Goal: Browse casually: Explore the website without a specific task or goal

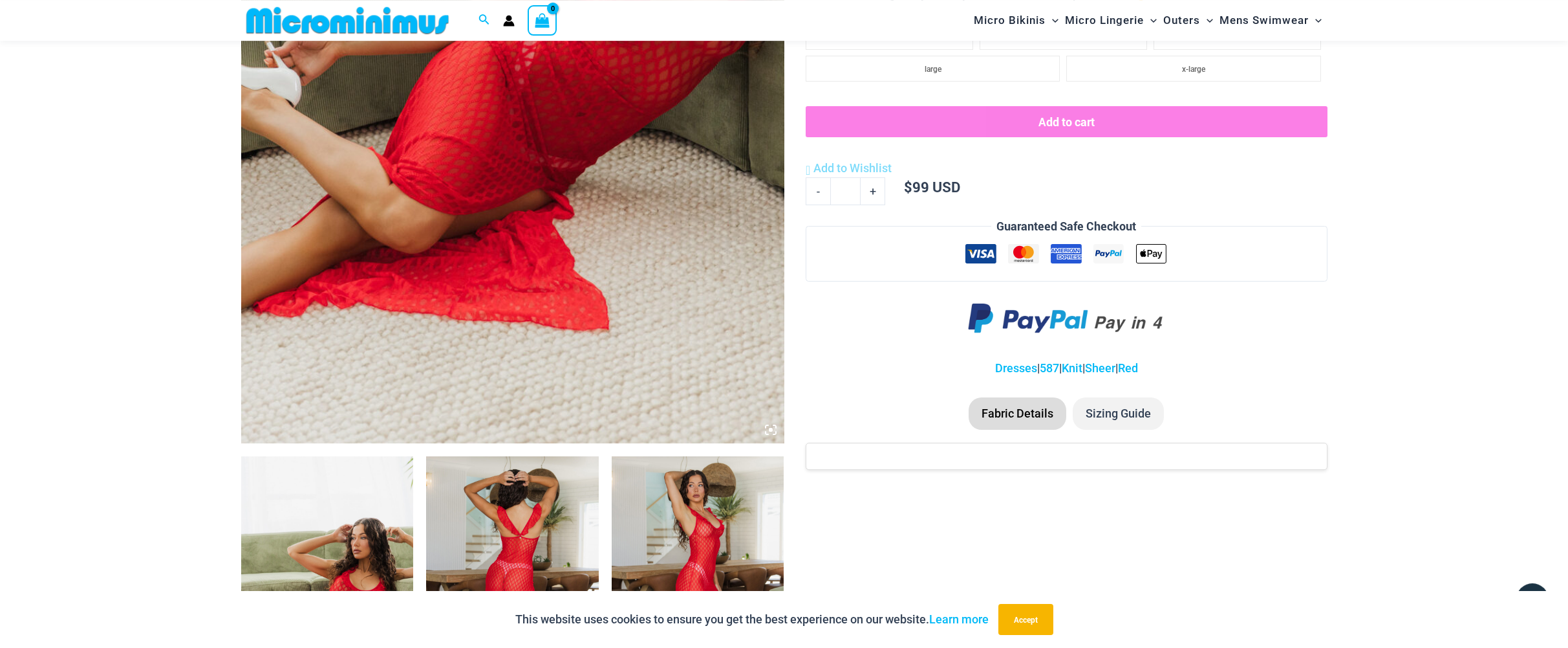
scroll to position [365, 0]
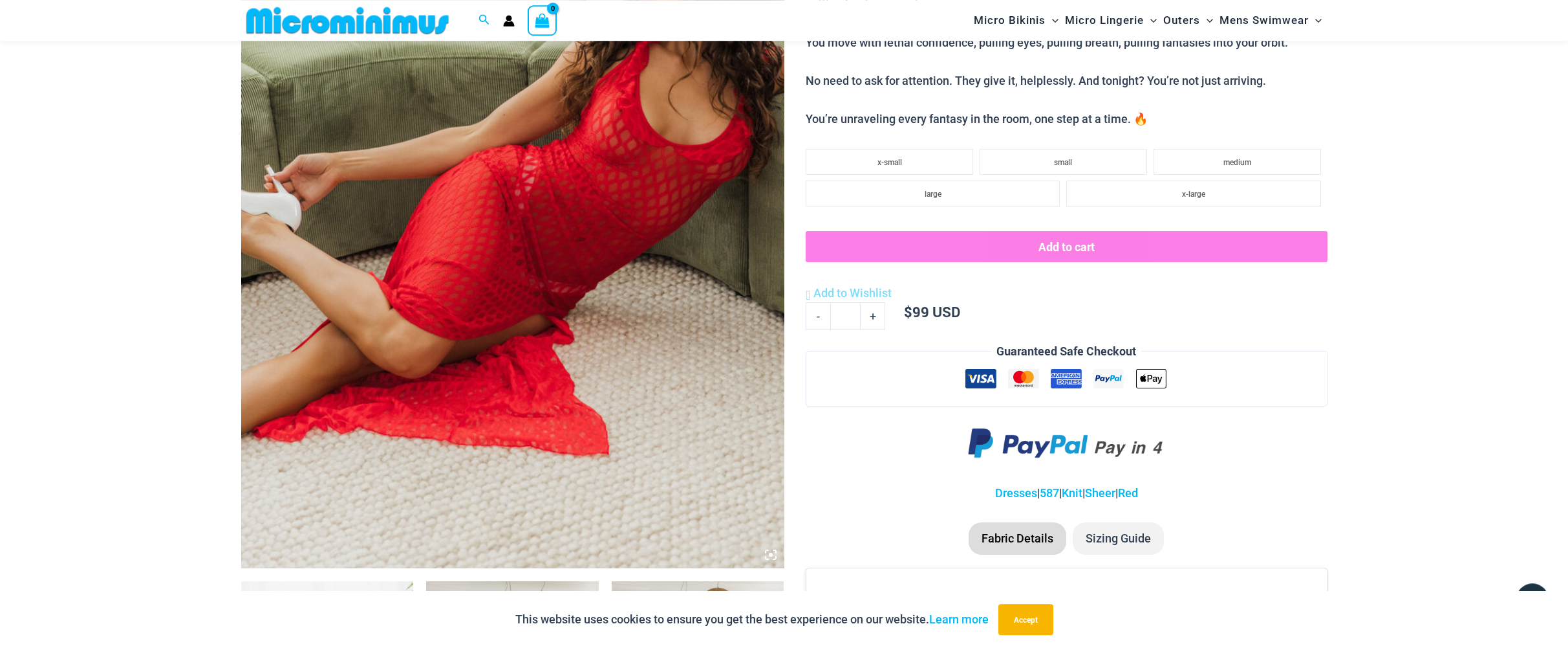
click at [659, 179] on img at bounding box center [512, 161] width 543 height 815
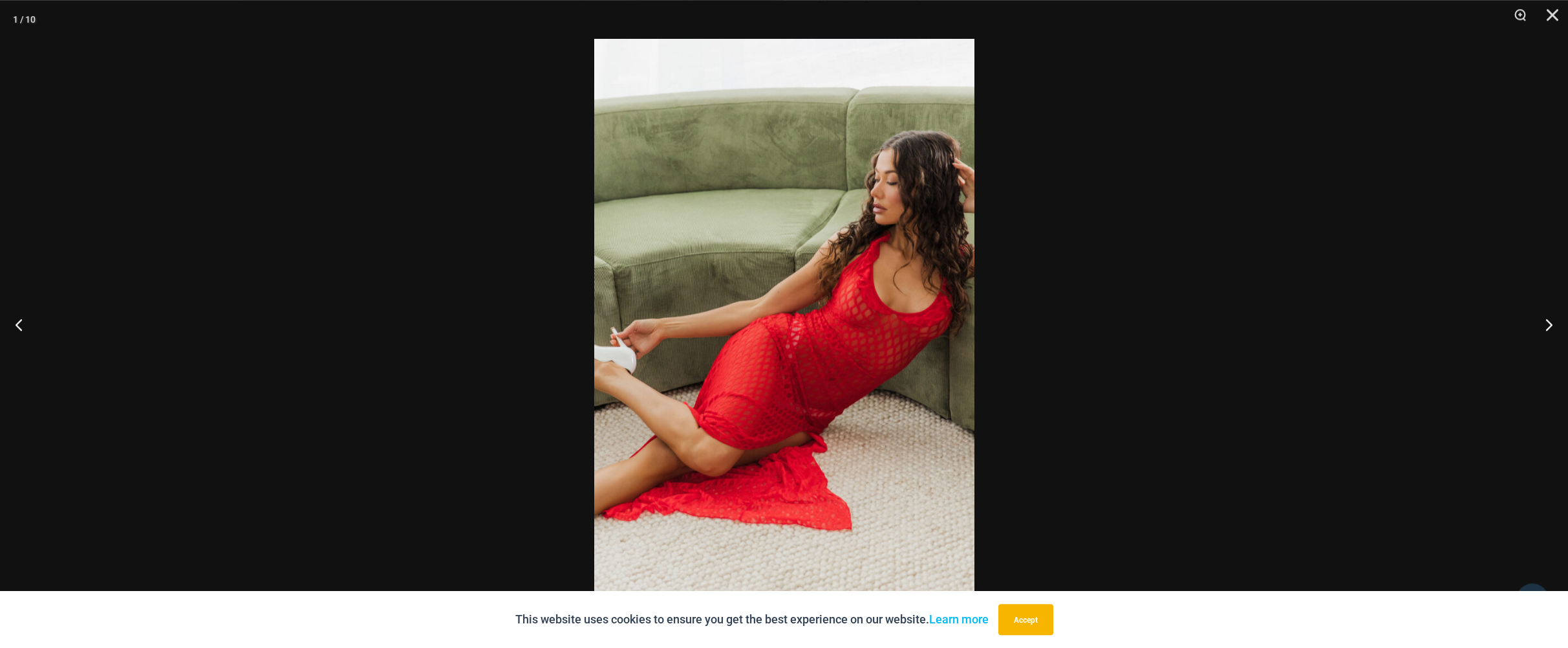
click at [826, 258] on img at bounding box center [784, 324] width 380 height 570
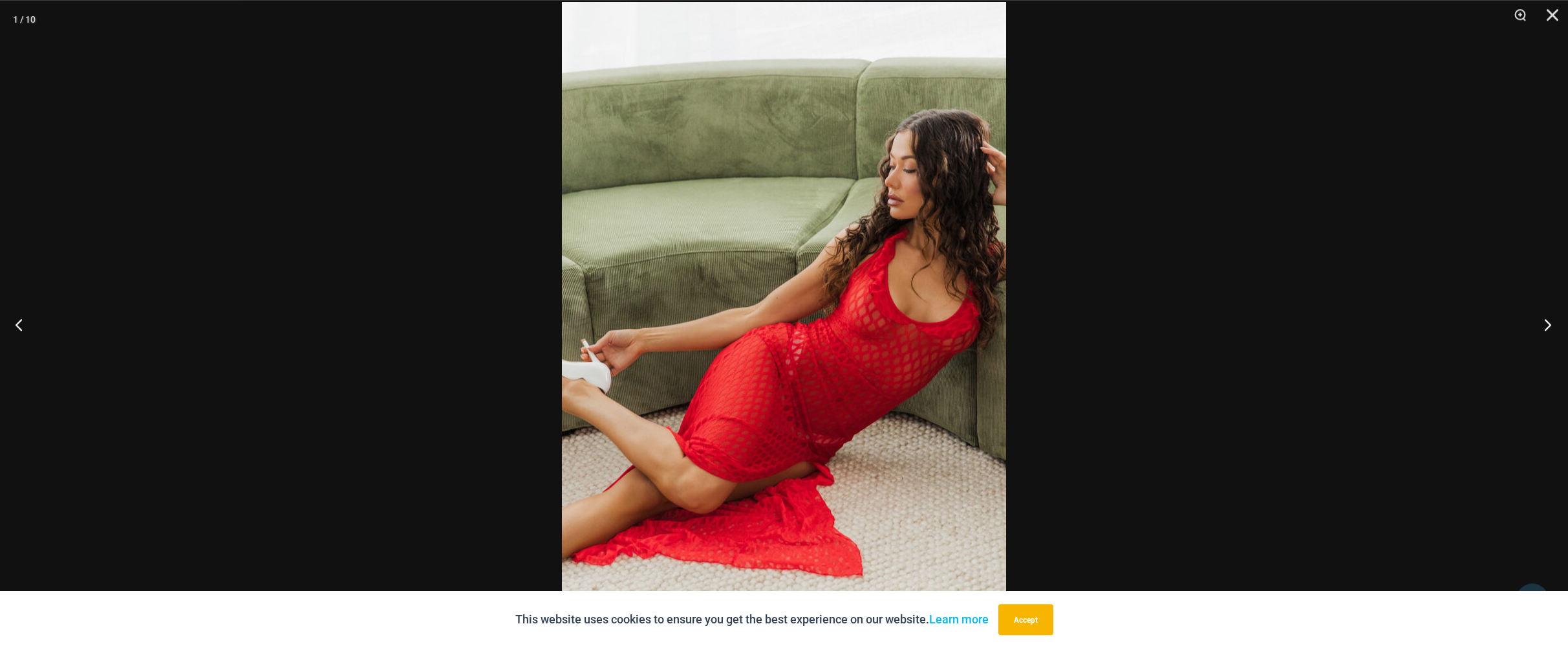
click at [1547, 325] on button "Next" at bounding box center [1544, 324] width 48 height 65
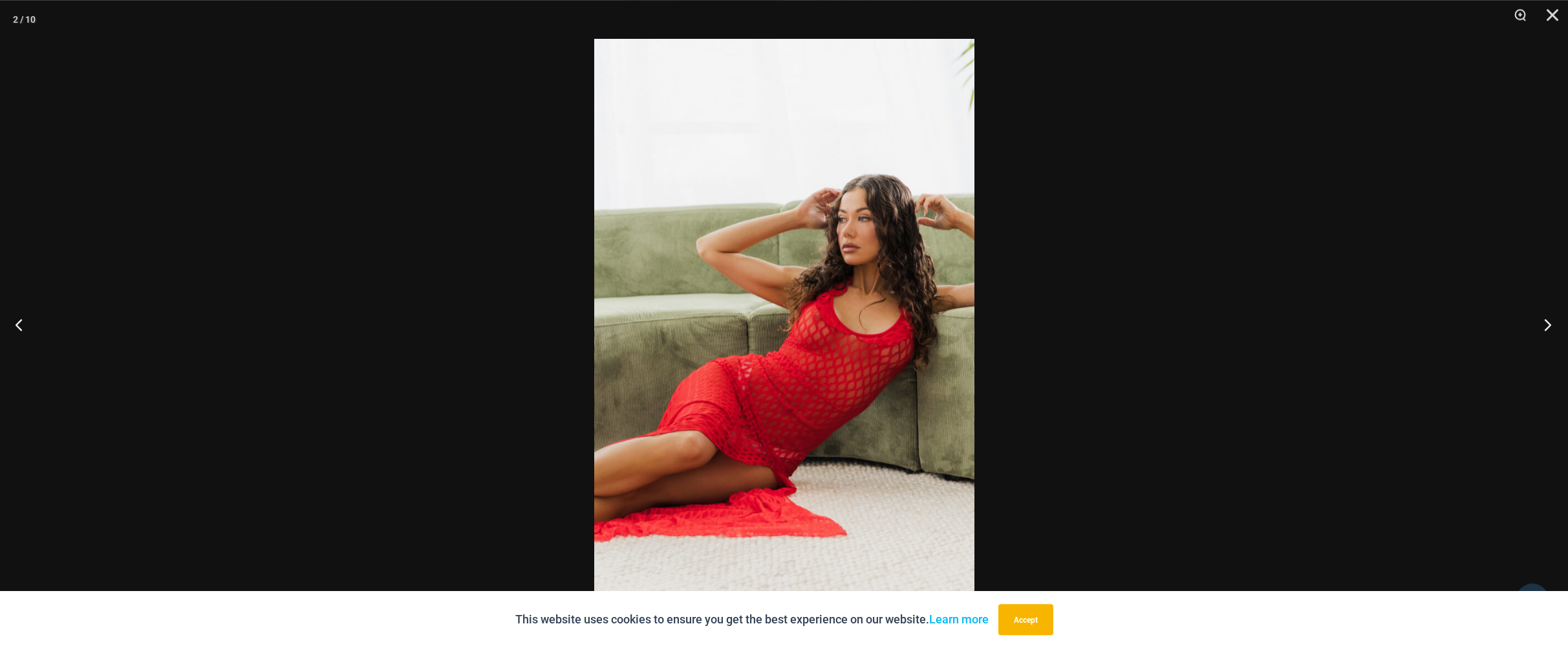
click at [1547, 325] on button "Next" at bounding box center [1544, 324] width 48 height 65
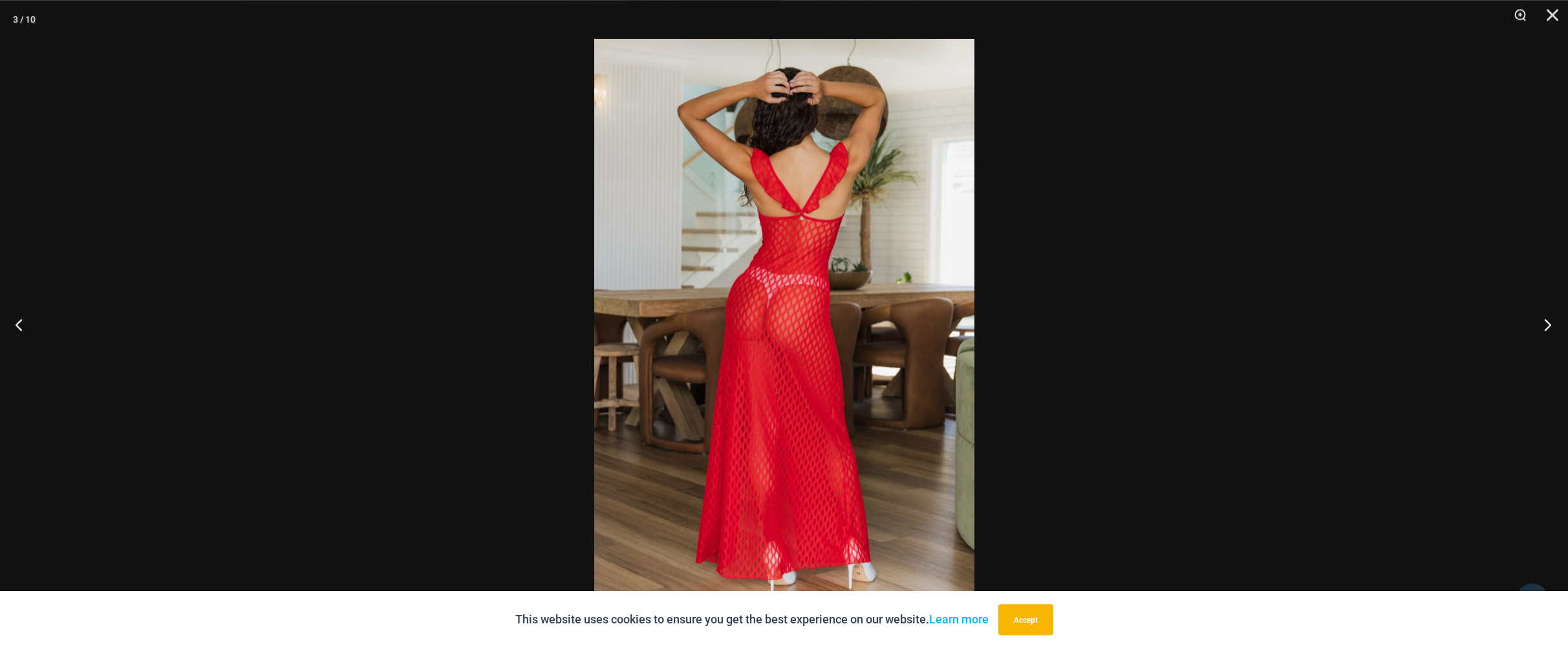
click at [1547, 325] on button "Next" at bounding box center [1544, 324] width 48 height 65
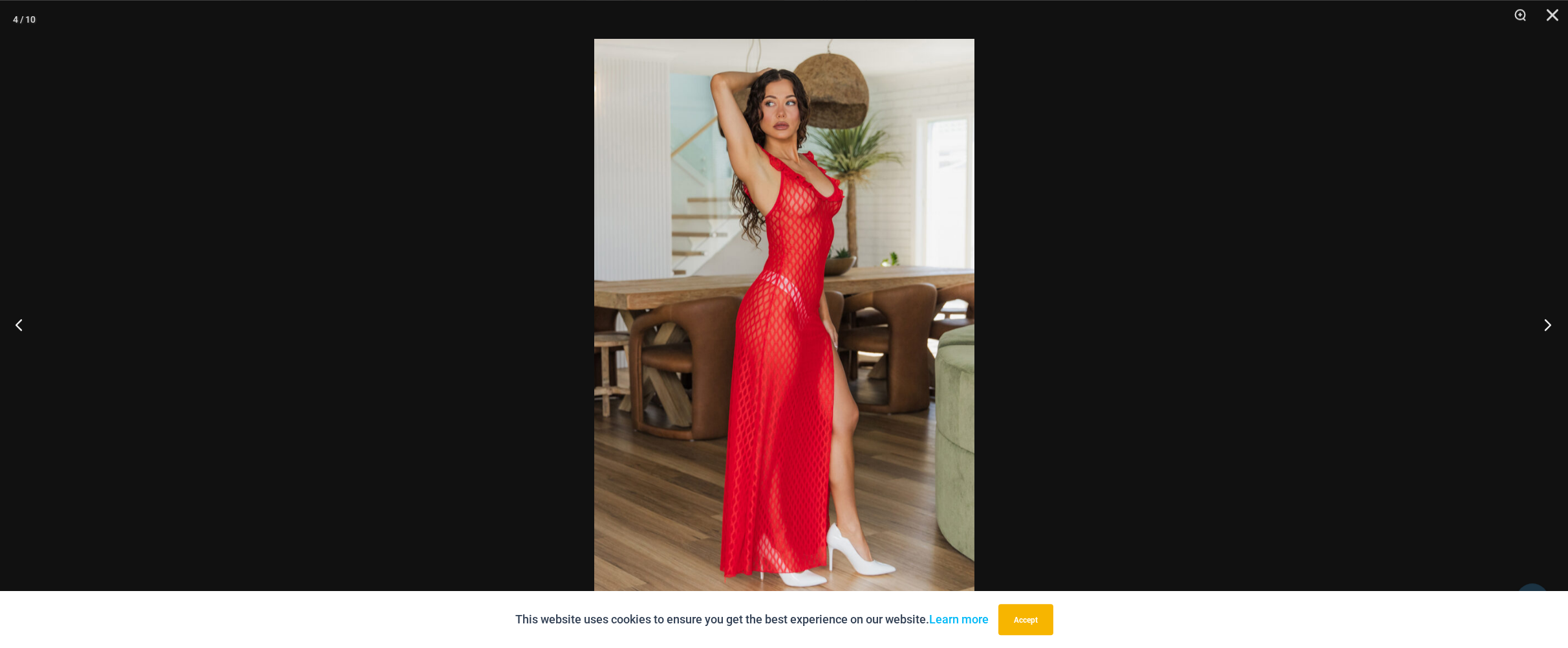
click at [1547, 325] on button "Next" at bounding box center [1544, 324] width 48 height 65
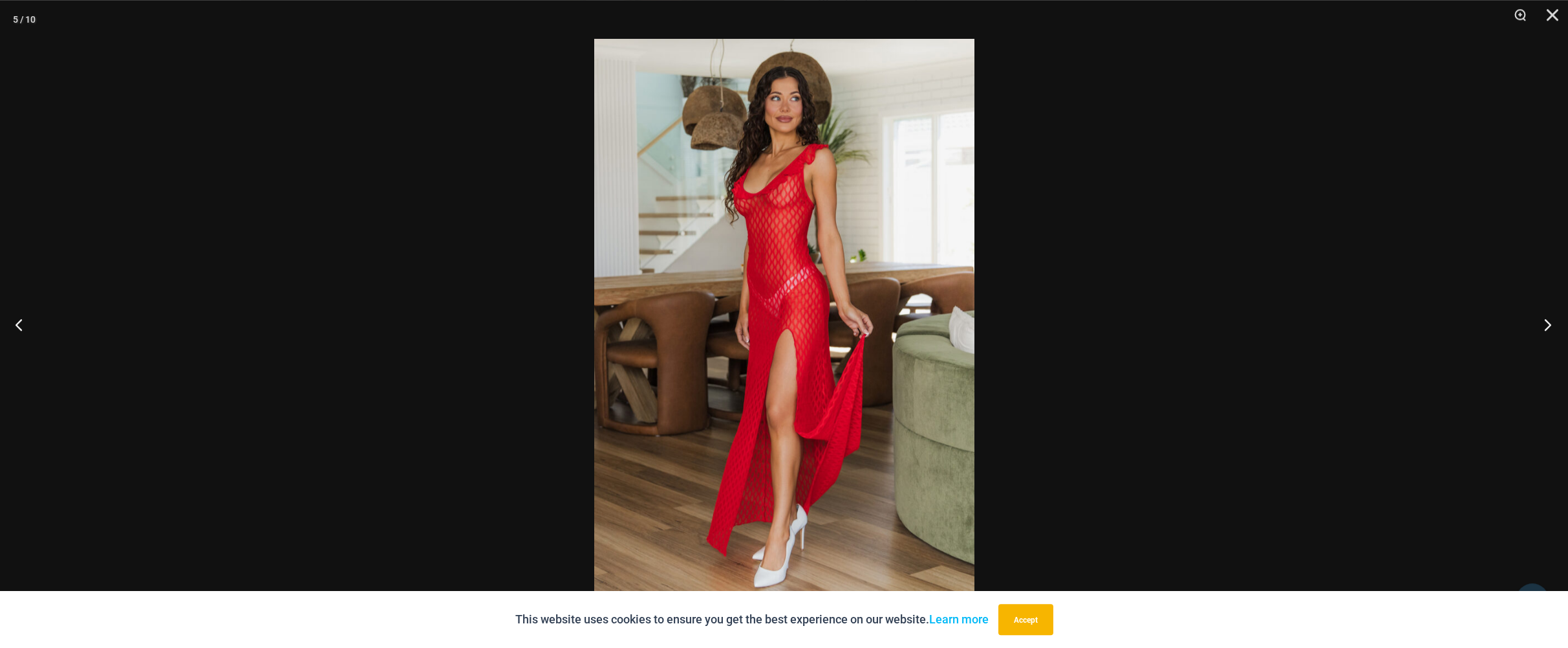
click at [1547, 325] on button "Next" at bounding box center [1544, 324] width 48 height 65
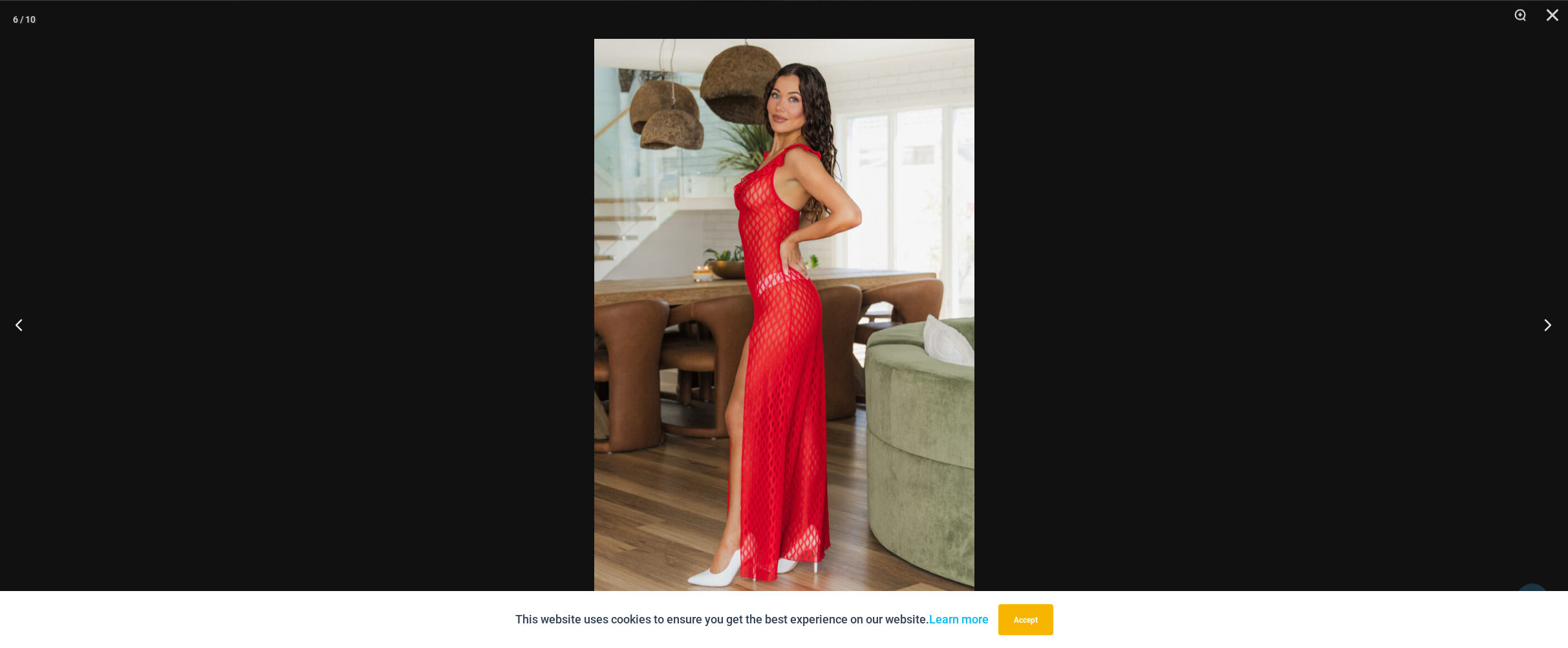
click at [1547, 325] on button "Next" at bounding box center [1544, 324] width 48 height 65
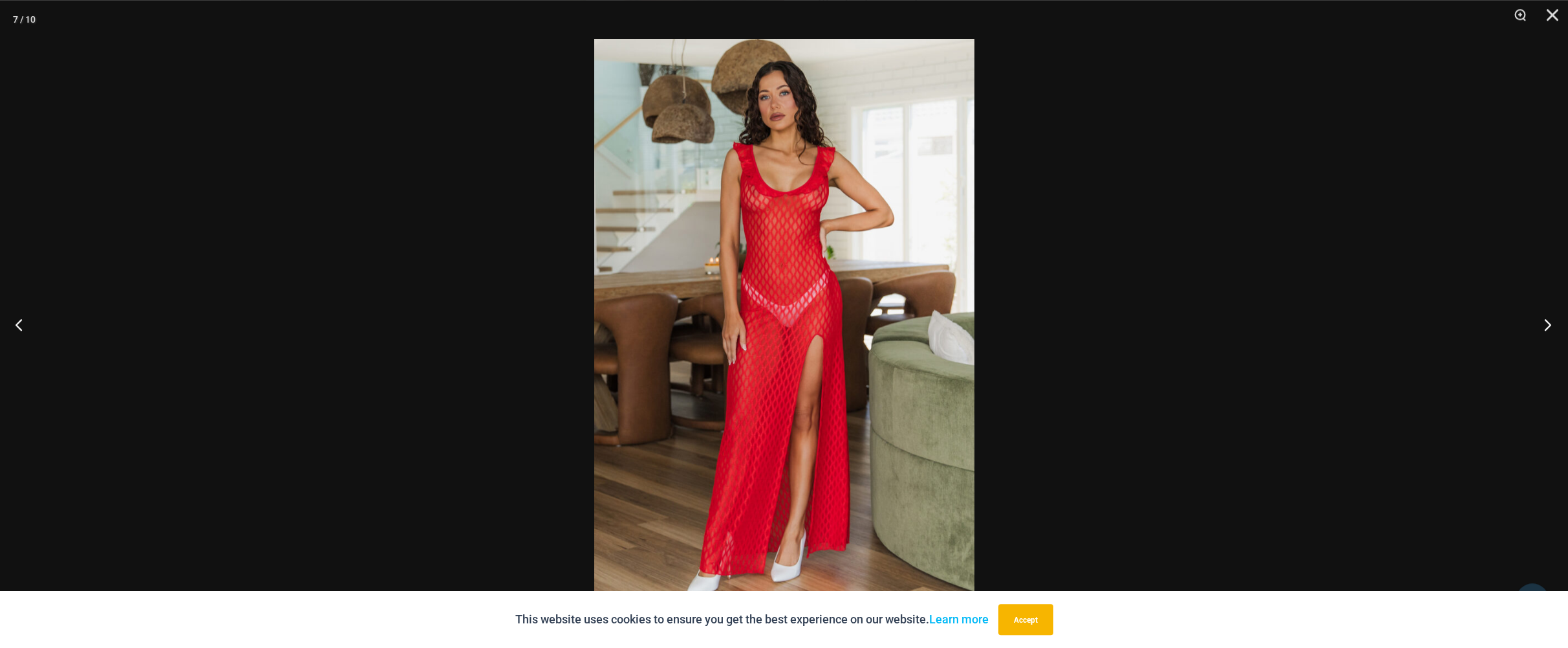
click at [1547, 325] on button "Next" at bounding box center [1544, 324] width 48 height 65
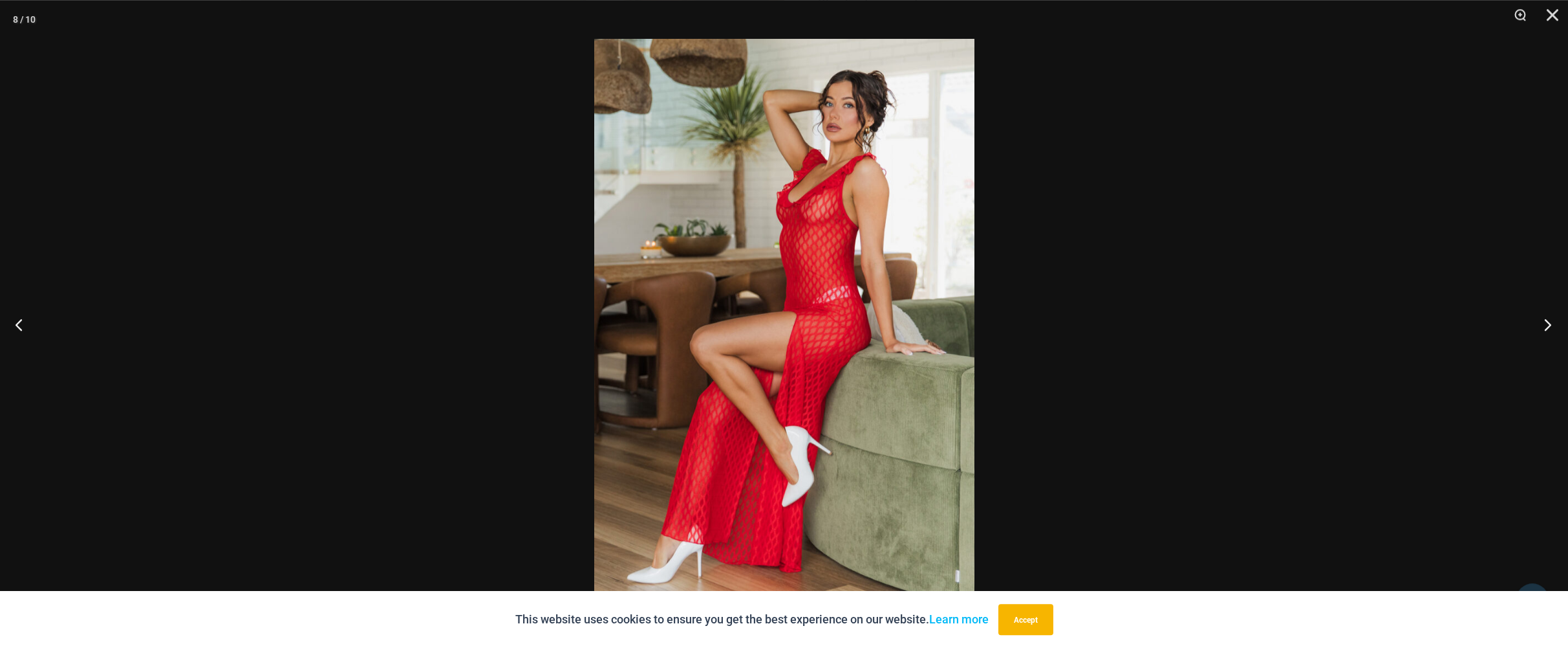
click at [1547, 325] on button "Next" at bounding box center [1544, 324] width 48 height 65
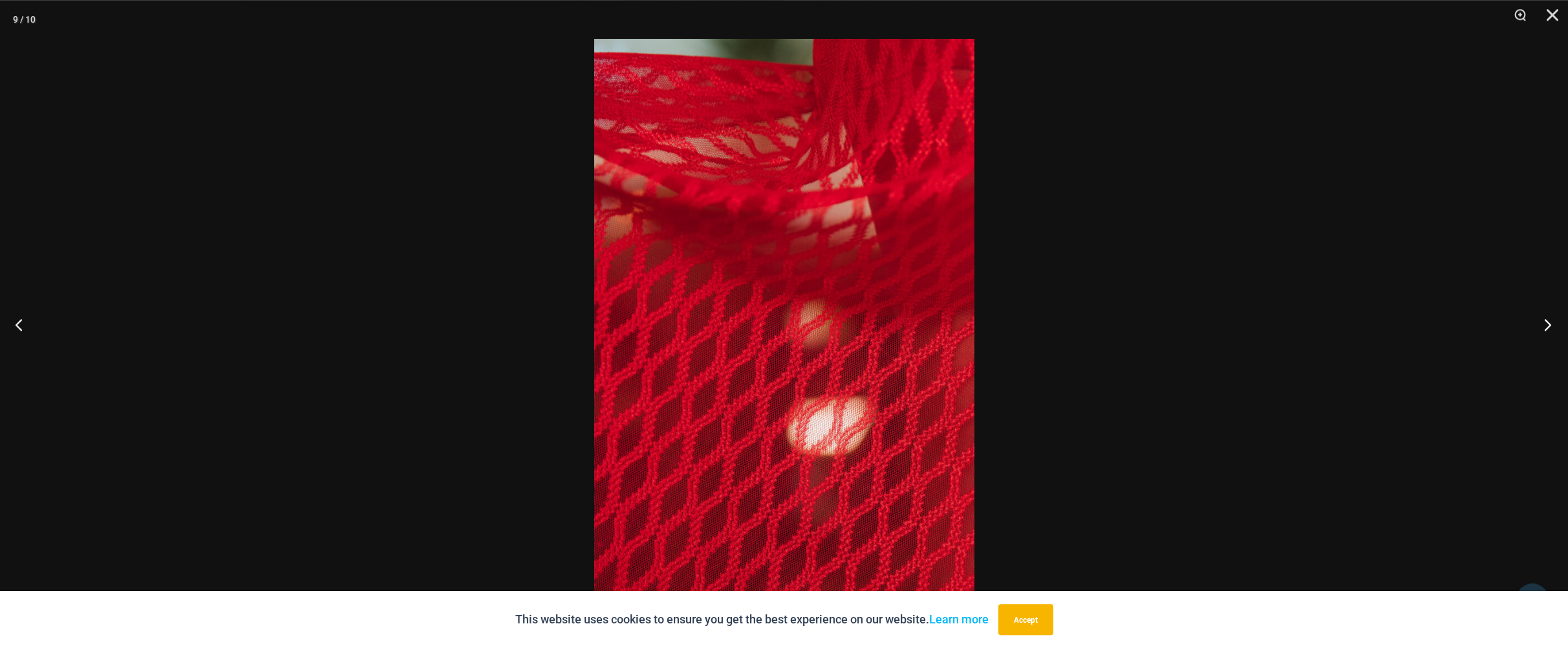
click at [1547, 325] on button "Next" at bounding box center [1544, 324] width 48 height 65
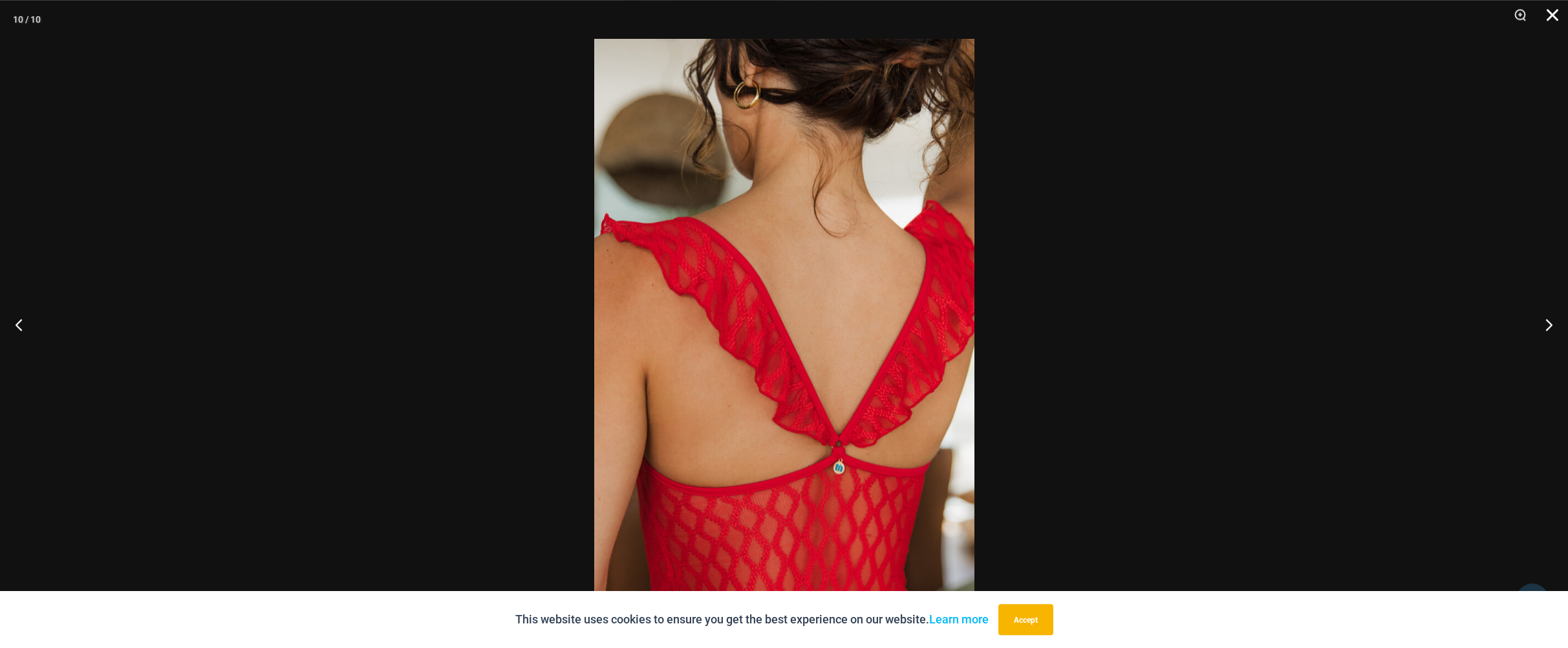
click at [1553, 13] on button "Close" at bounding box center [1548, 19] width 32 height 39
